Goal: Find contact information: Find contact information

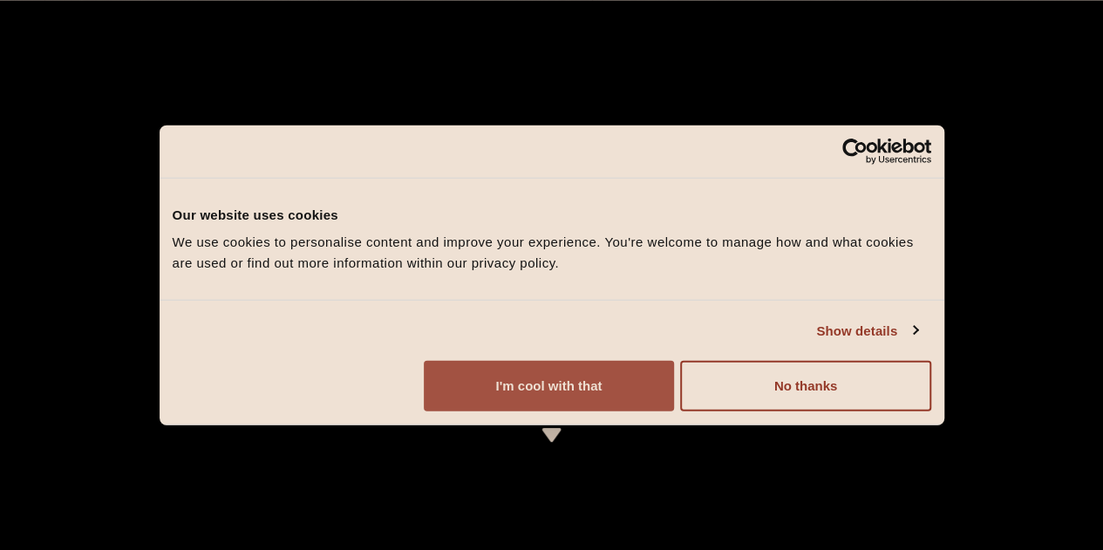
click at [674, 412] on button "I'm cool with that" at bounding box center [549, 386] width 250 height 51
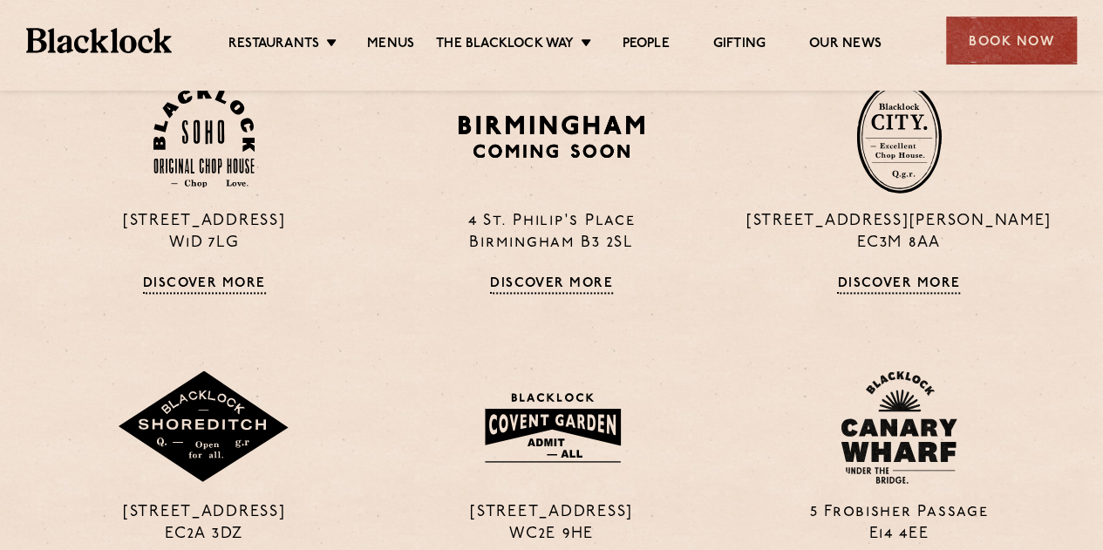
scroll to position [1229, 0]
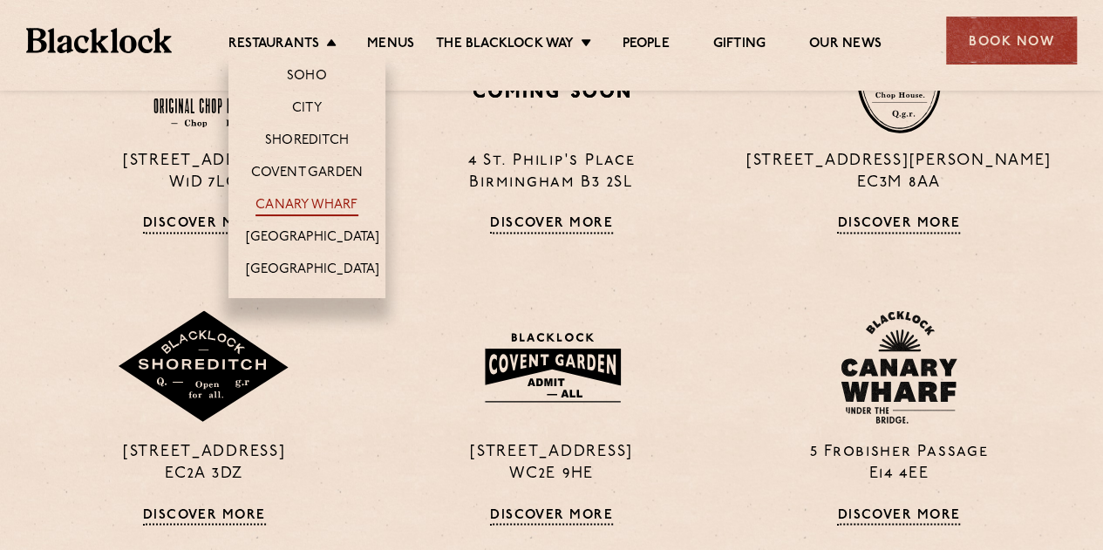
click at [304, 198] on link "Canary Wharf" at bounding box center [307, 206] width 102 height 19
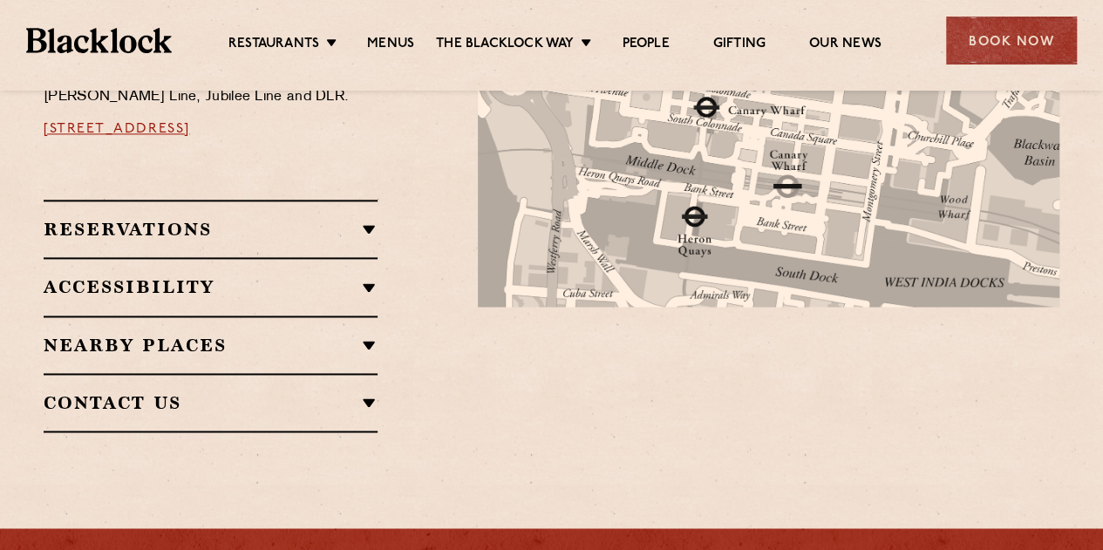
scroll to position [1136, 0]
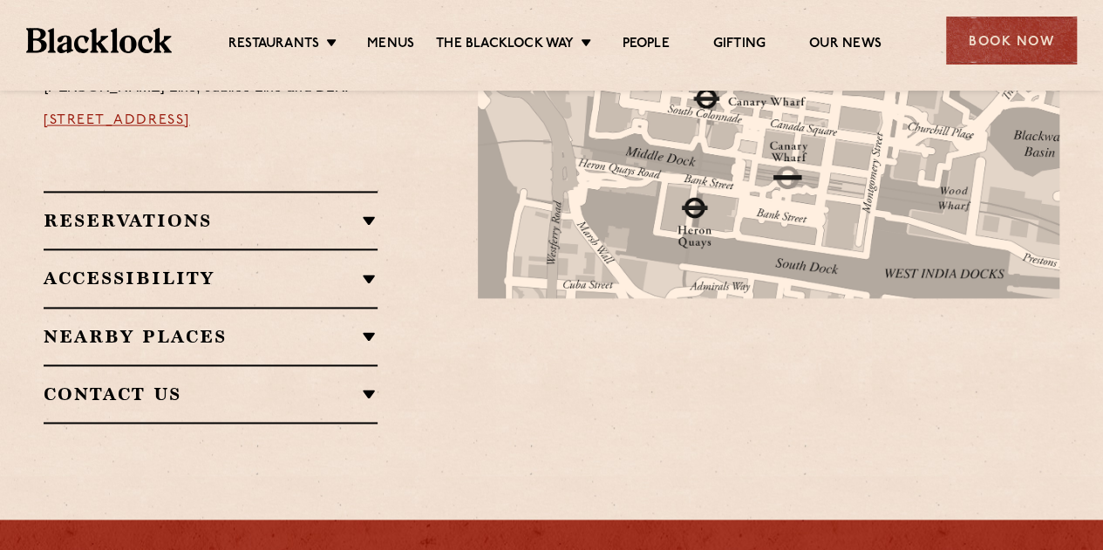
click at [370, 210] on h2 "Reservations" at bounding box center [211, 220] width 334 height 21
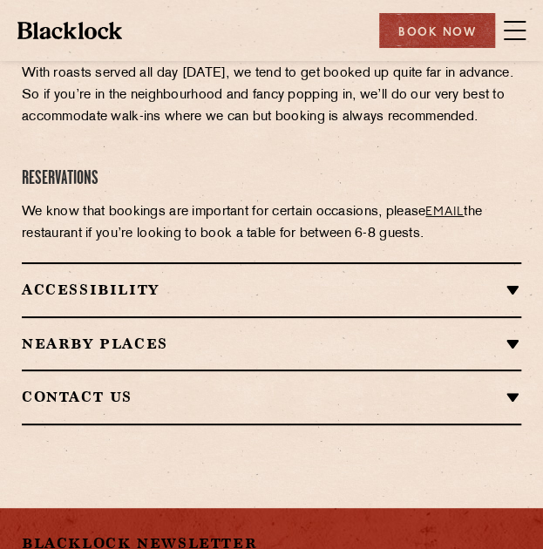
scroll to position [1479, 0]
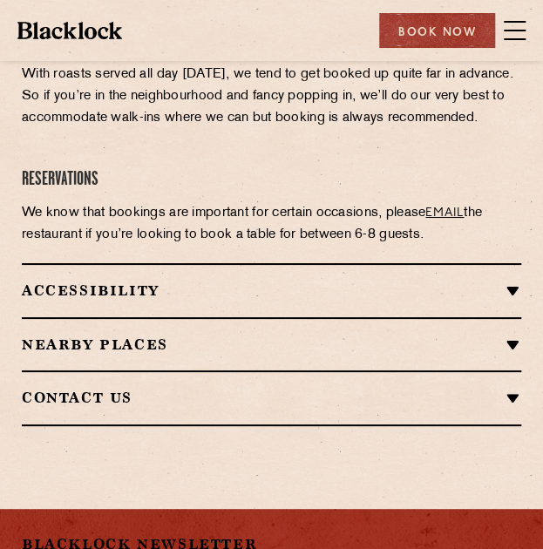
click at [509, 26] on span at bounding box center [515, 30] width 22 height 26
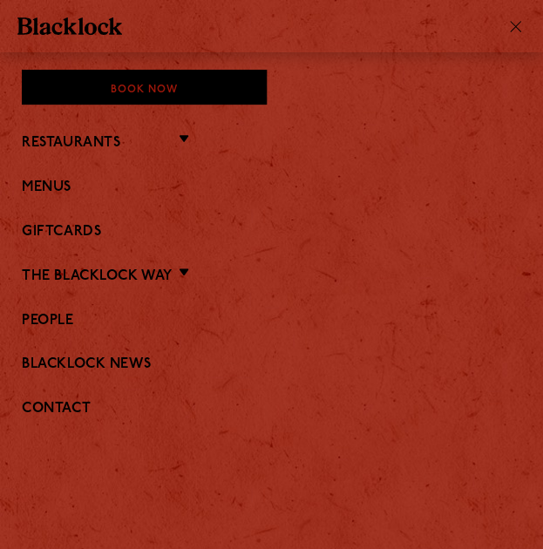
click at [190, 273] on li "The [PERSON_NAME] Way Christmas Butcher Price [DATE] [DATE] Roast Pre & Post Th…" at bounding box center [272, 275] width 500 height 23
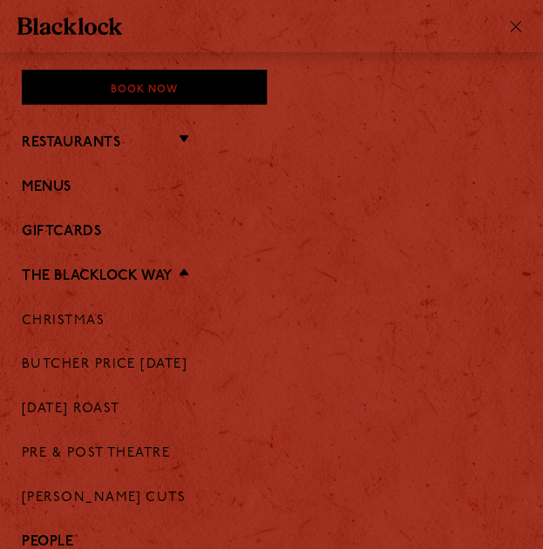
scroll to position [2128, 0]
click at [181, 271] on li "The [PERSON_NAME] Way Christmas Butcher Price [DATE] [DATE] Roast Pre & Post Th…" at bounding box center [272, 386] width 500 height 244
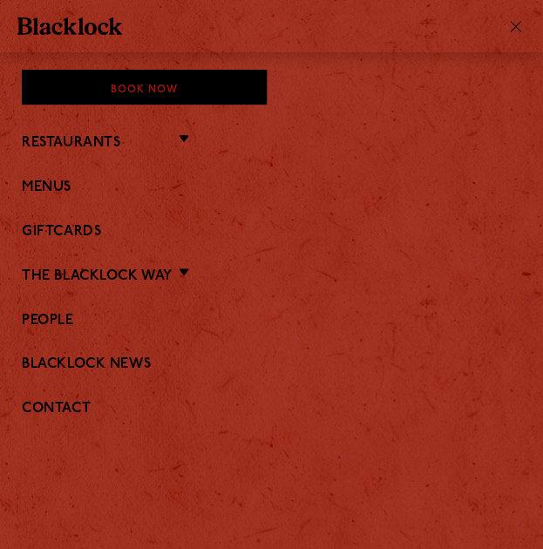
click at [185, 131] on li "Restaurants [GEOGRAPHIC_DATA] [GEOGRAPHIC_DATA] [GEOGRAPHIC_DATA] [GEOGRAPHIC_D…" at bounding box center [272, 142] width 500 height 23
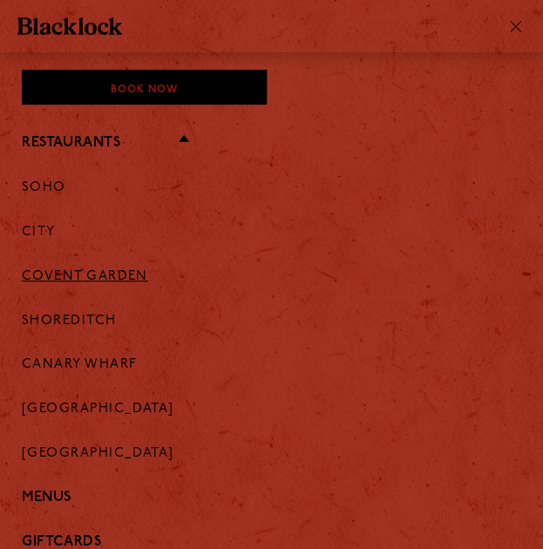
click at [85, 269] on link "Covent Garden" at bounding box center [85, 277] width 126 height 16
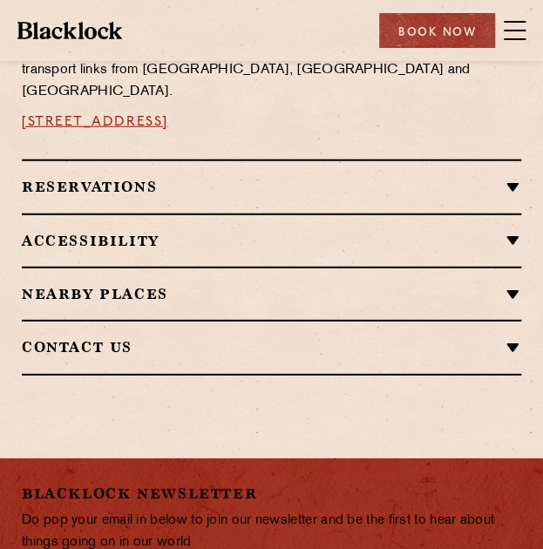
scroll to position [1060, 0]
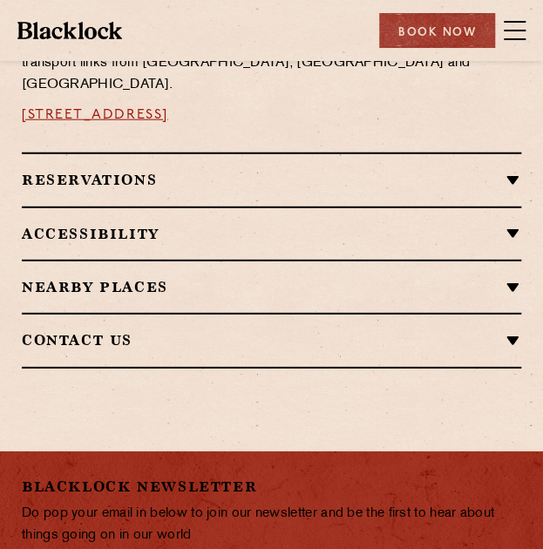
click at [509, 172] on h2 "Reservations" at bounding box center [272, 180] width 500 height 17
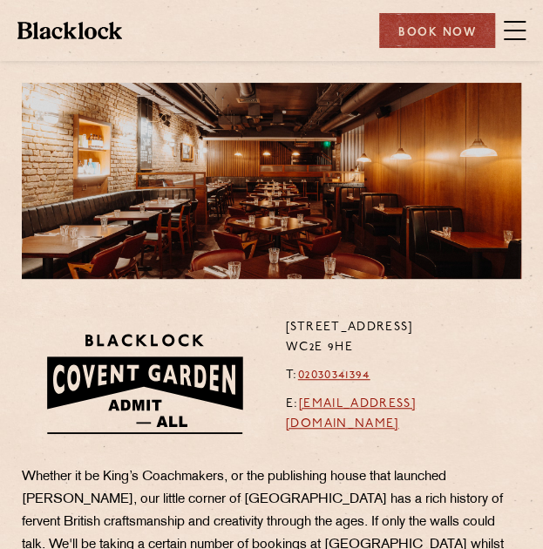
scroll to position [0, 0]
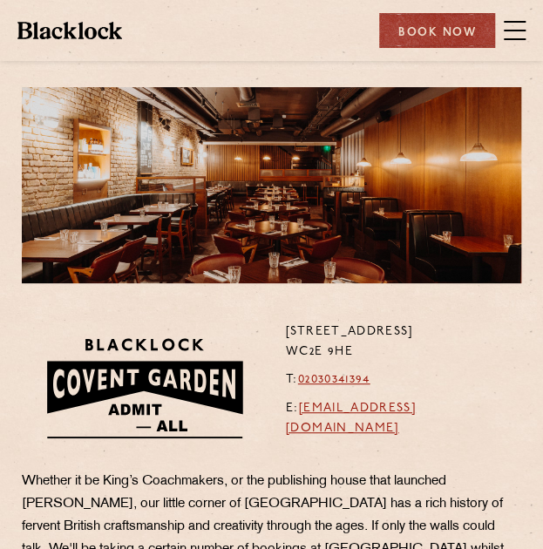
click at [520, 24] on span at bounding box center [515, 30] width 22 height 26
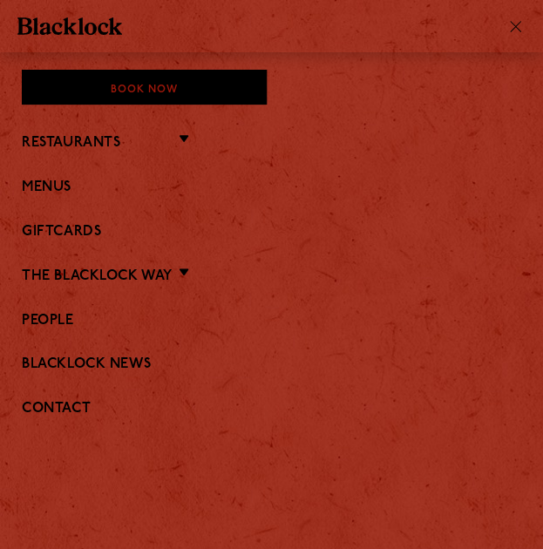
click at [187, 138] on li "Restaurants [GEOGRAPHIC_DATA] [GEOGRAPHIC_DATA] [GEOGRAPHIC_DATA] [GEOGRAPHIC_D…" at bounding box center [272, 142] width 500 height 23
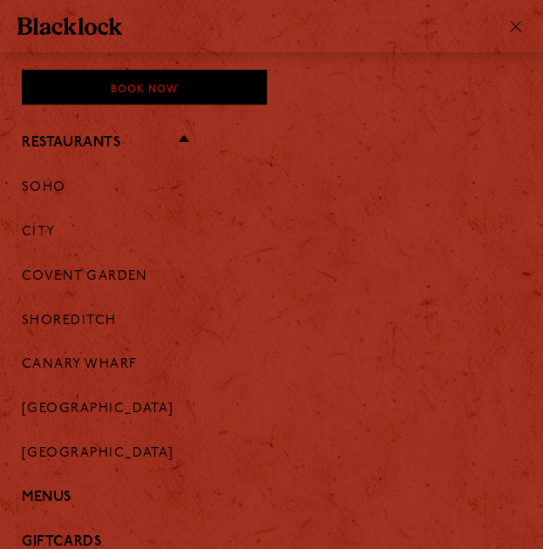
click at [63, 358] on link "Canary Wharf" at bounding box center [79, 366] width 115 height 16
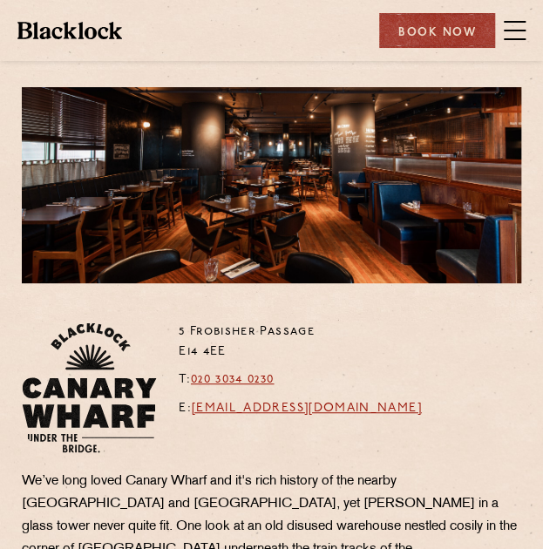
click at [351, 407] on link "canarywharf@theblacklock.com" at bounding box center [307, 408] width 230 height 13
